Goal: Check status: Check status

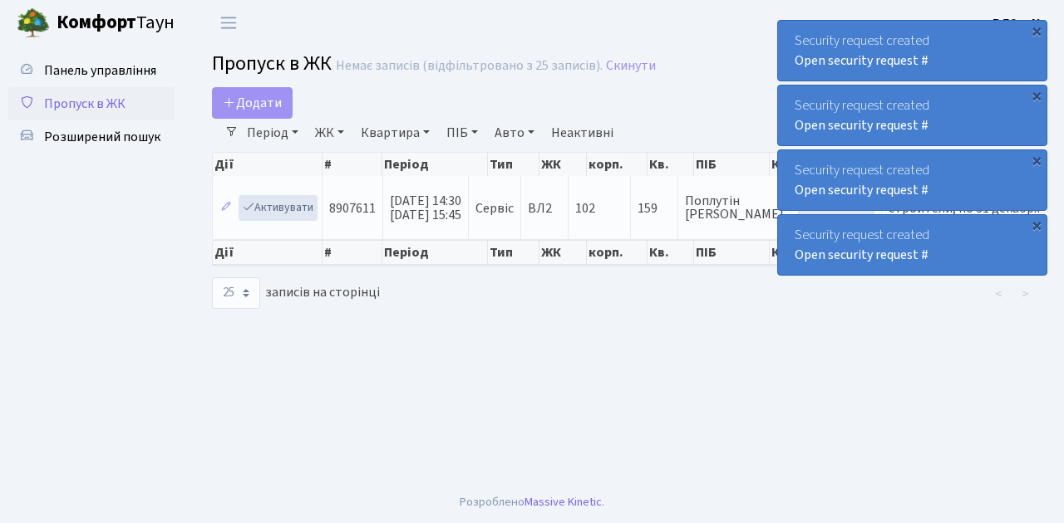
select select "25"
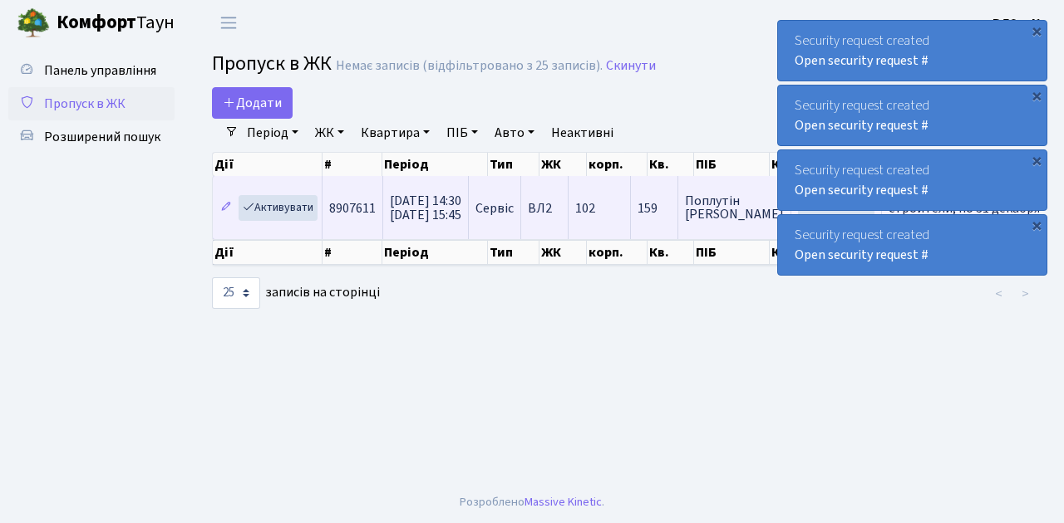
click at [427, 210] on span "23.08.2025 14:30 23.08.2025 15:45" at bounding box center [425, 208] width 71 height 32
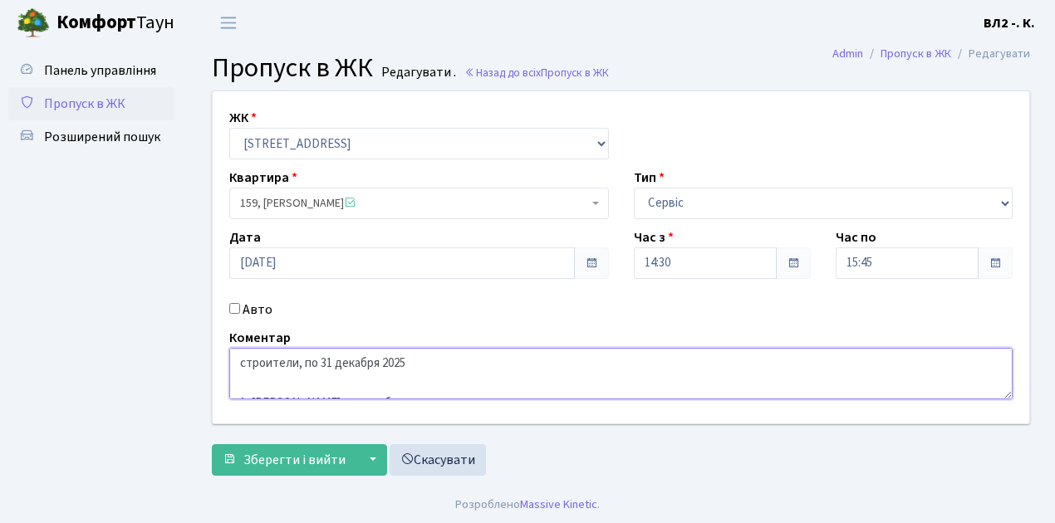
drag, startPoint x: 302, startPoint y: 362, endPoint x: 407, endPoint y: 364, distance: 104.7
click at [407, 364] on textarea "строители, по 31 декабря 2025 1. [PERSON_NAME] - прораб 2. Юсухно ЕС - дизайн 3…" at bounding box center [621, 374] width 784 height 52
click at [477, 366] on textarea "строители, по 31 декабря 2025 1. [PERSON_NAME] - прораб 2. Юсухно ЕС - дизайн 3…" at bounding box center [621, 374] width 784 height 52
drag, startPoint x: 238, startPoint y: 359, endPoint x: 396, endPoint y: 363, distance: 157.1
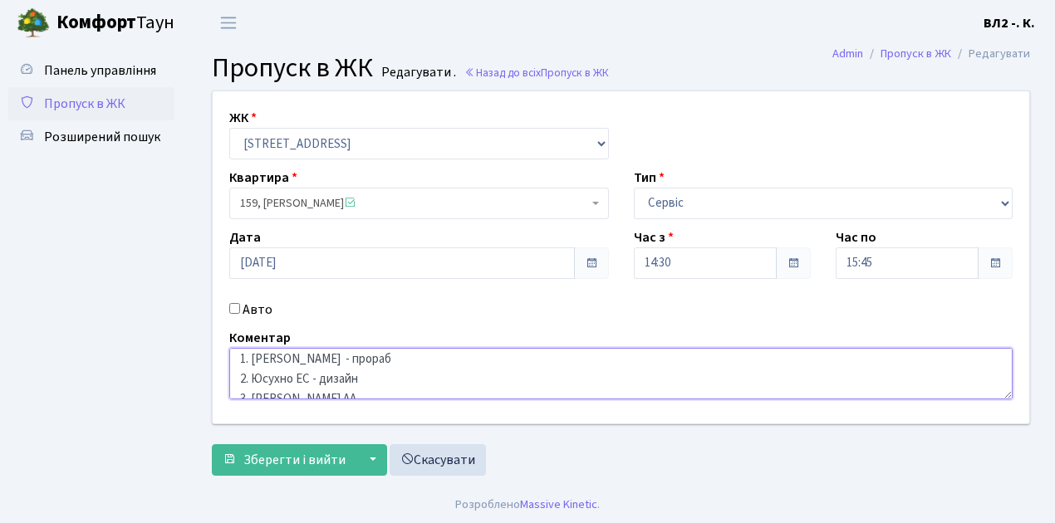
click at [396, 363] on textarea "строители, по 31 декабря 2025 1. Конош Виталий - прораб 2. Юсухно ЕС - дизайн 3…" at bounding box center [621, 374] width 784 height 52
click at [245, 384] on textarea "строители, по 31 декабря 2025 1. Конош Виталий - прораб 2. Юсухно ЕС - дизайн 3…" at bounding box center [621, 374] width 784 height 52
drag, startPoint x: 239, startPoint y: 379, endPoint x: 358, endPoint y: 379, distance: 118.8
click at [358, 379] on textarea "строители, по 31 декабря 2025 1. Конош Виталий - прораб 2. Юсухно ЕС - дизайн 3…" at bounding box center [621, 374] width 784 height 52
click at [989, 368] on textarea "строители, по 31 декабря 2025 1. Конош Виталий - прораб 2. Юсухно ЕС - дизайн 3…" at bounding box center [621, 374] width 784 height 52
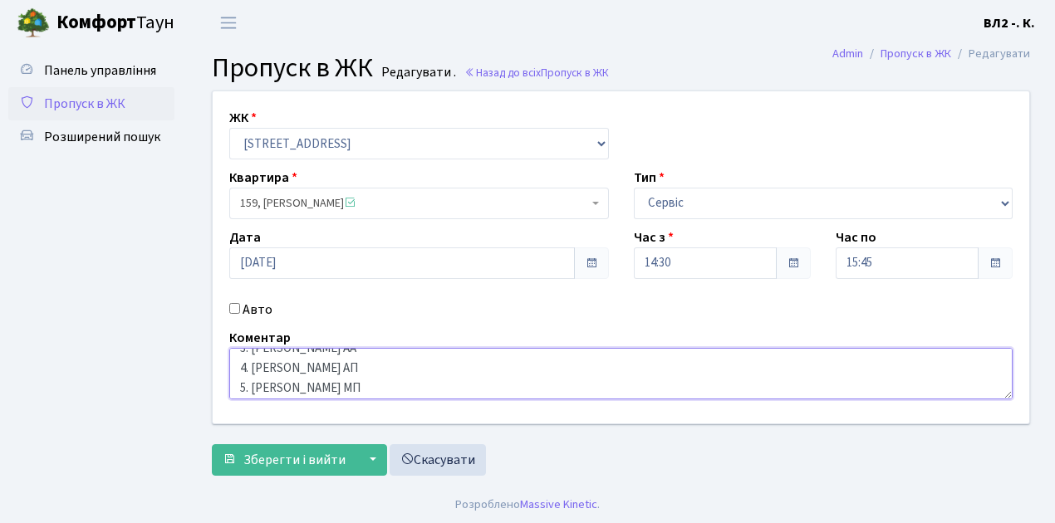
scroll to position [100, 0]
drag, startPoint x: 237, startPoint y: 356, endPoint x: 301, endPoint y: 365, distance: 64.5
click at [301, 365] on textarea "строители, по 31 декабря 2025 1. Конош Виталий - прораб 2. Юсухно ЕС - дизайн 3…" at bounding box center [621, 374] width 784 height 52
click at [338, 369] on textarea "строители, по 31 декабря 2025 1. Конош Виталий - прораб 2. Юсухно ЕС - дизайн 3…" at bounding box center [621, 374] width 784 height 52
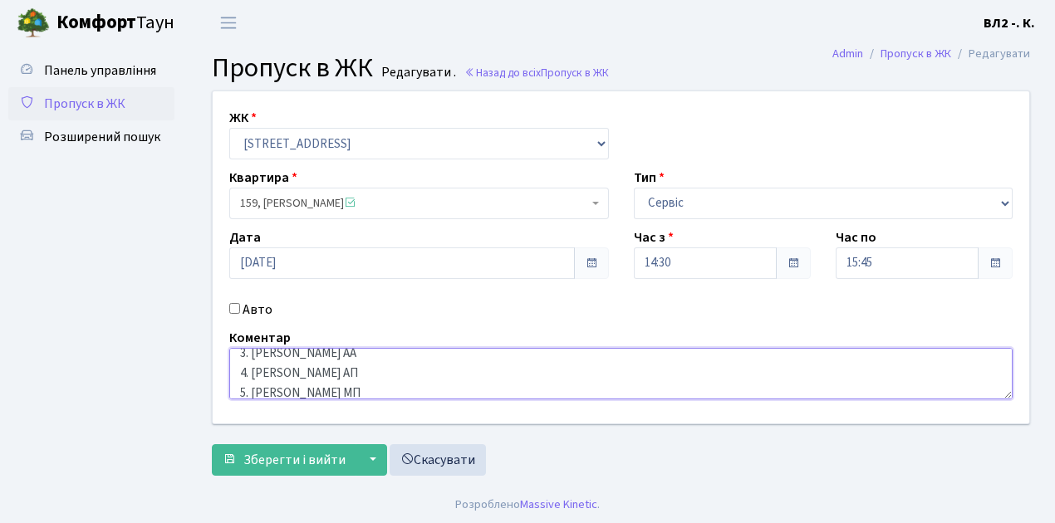
drag, startPoint x: 315, startPoint y: 356, endPoint x: 233, endPoint y: 360, distance: 82.4
click at [233, 360] on textarea "строители, по 31 декабря 2025 1. Конош Виталий - прораб 2. Юсухно ЕС - дизайн 3…" at bounding box center [621, 374] width 784 height 52
click at [327, 378] on textarea "строители, по 31 декабря 2025 1. Конош Виталий - прораб 2. Юсухно ЕС - дизайн 3…" at bounding box center [621, 374] width 784 height 52
drag, startPoint x: 238, startPoint y: 372, endPoint x: 317, endPoint y: 374, distance: 79.8
click at [317, 374] on textarea "строители, по 31 декабря 2025 1. Конош Виталий - прораб 2. Юсухно ЕС - дизайн 3…" at bounding box center [621, 374] width 784 height 52
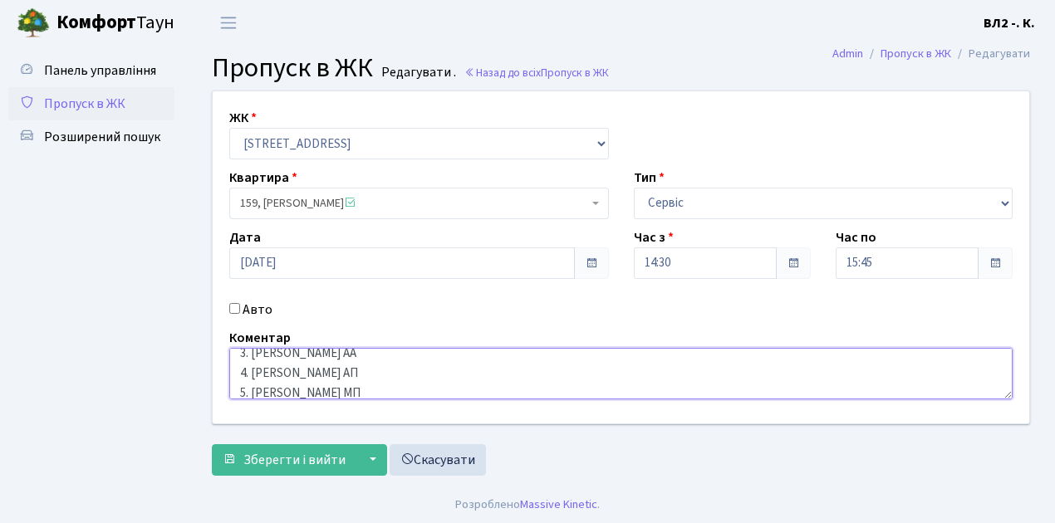
click at [343, 364] on textarea "строители, по 31 декабря 2025 1. Конош Виталий - прораб 2. Юсухно ЕС - дизайн 3…" at bounding box center [621, 374] width 784 height 52
drag, startPoint x: 319, startPoint y: 384, endPoint x: 239, endPoint y: 387, distance: 79.8
click at [239, 387] on textarea "строители, по 31 декабря 2025 1. Конош Виталий - прораб 2. Юсухно ЕС - дизайн 3…" at bounding box center [621, 374] width 784 height 52
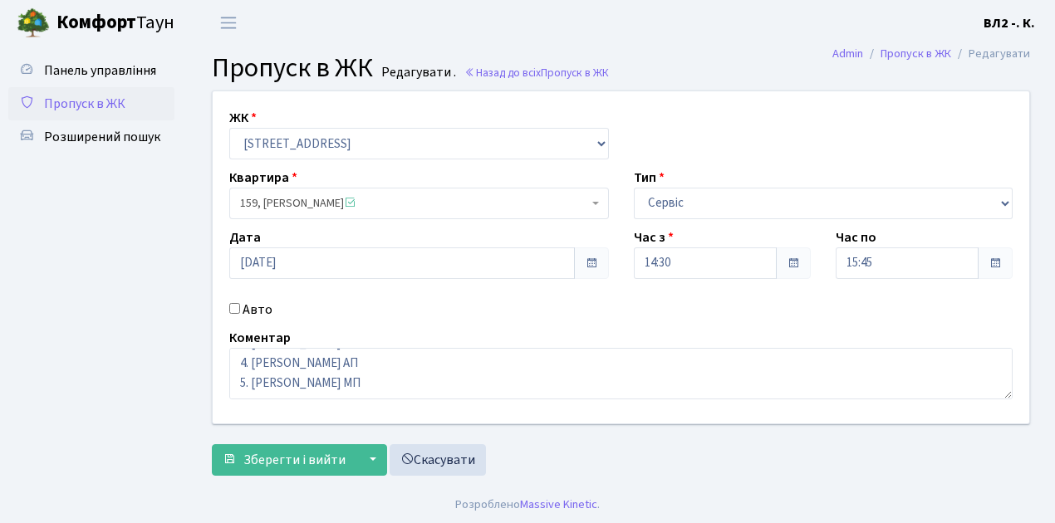
click at [110, 106] on span "Пропуск в ЖК" at bounding box center [84, 104] width 81 height 18
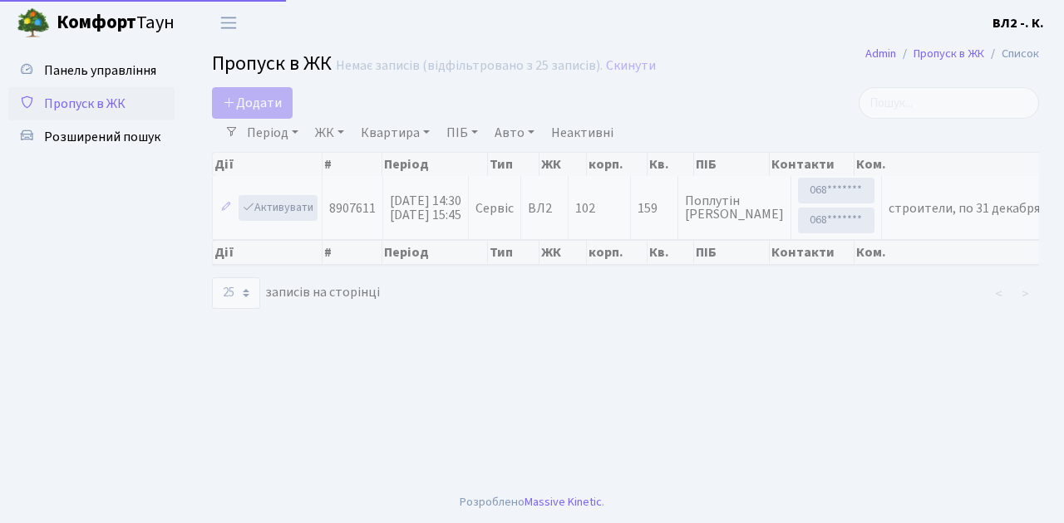
select select "25"
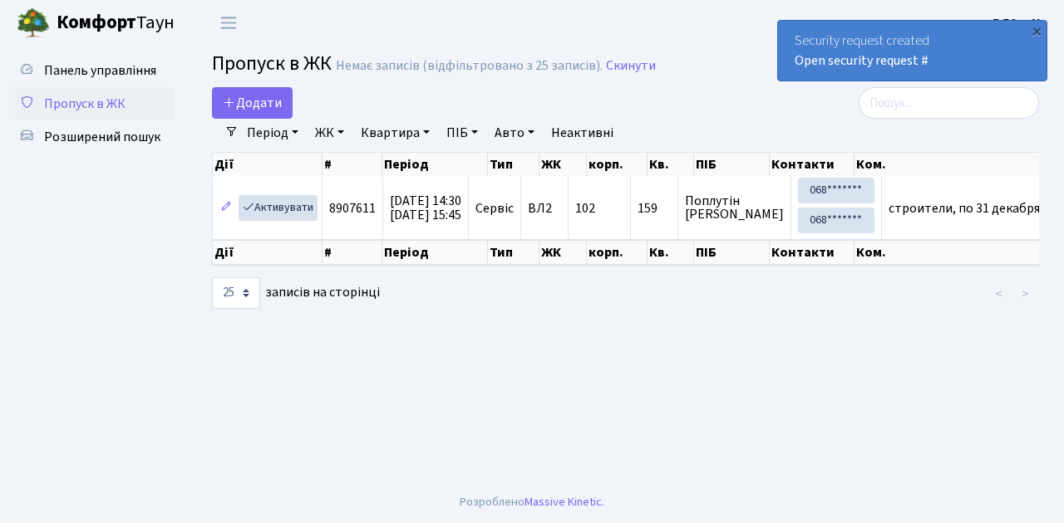
click at [105, 108] on span "Пропуск в ЖК" at bounding box center [84, 104] width 81 height 18
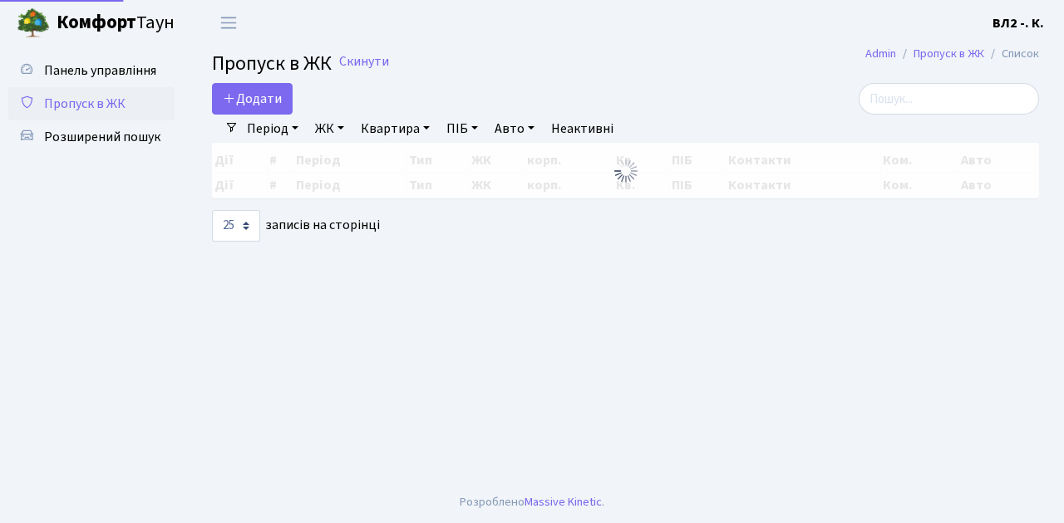
select select "25"
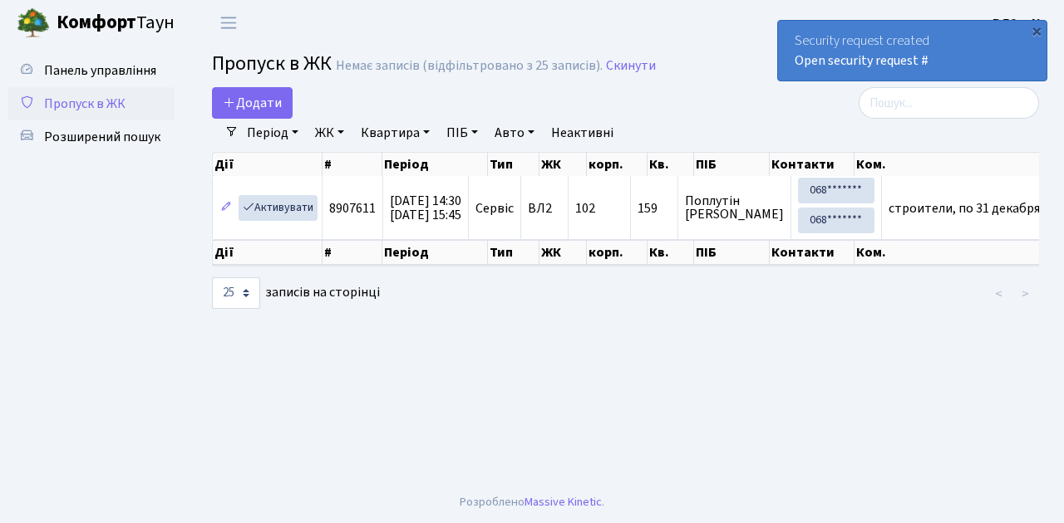
click at [76, 106] on span "Пропуск в ЖК" at bounding box center [84, 104] width 81 height 18
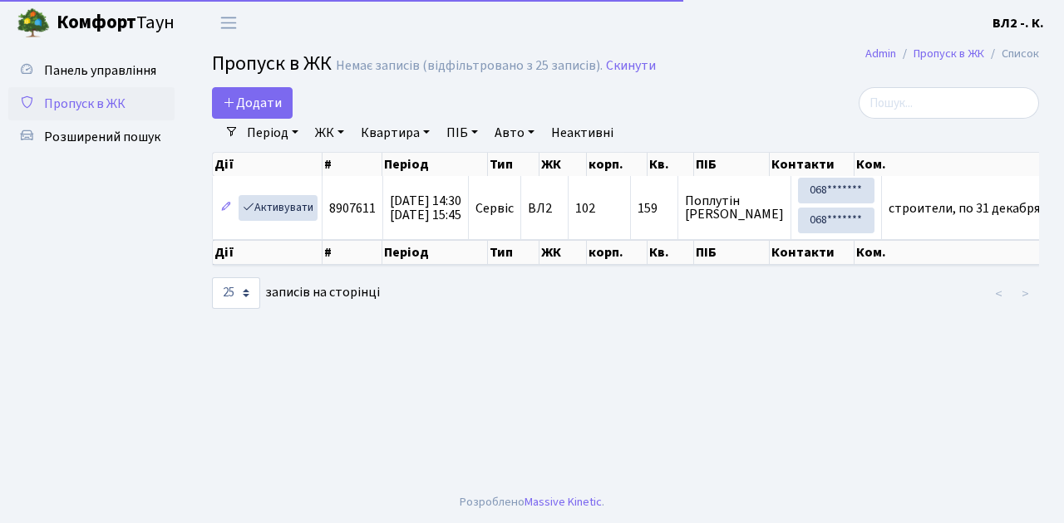
select select "25"
